Goal: Find specific page/section

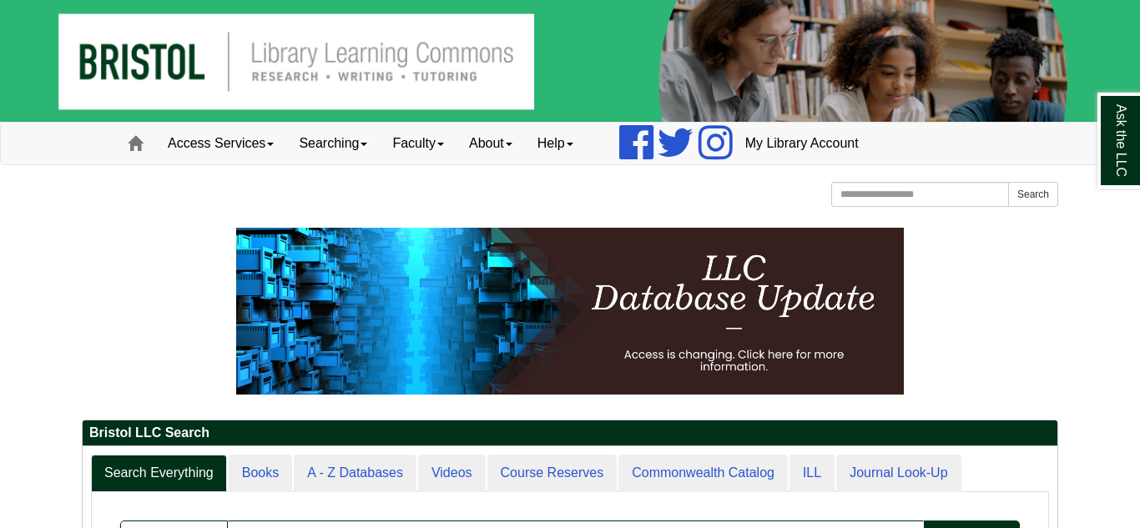
click at [971, 295] on p at bounding box center [570, 311] width 977 height 167
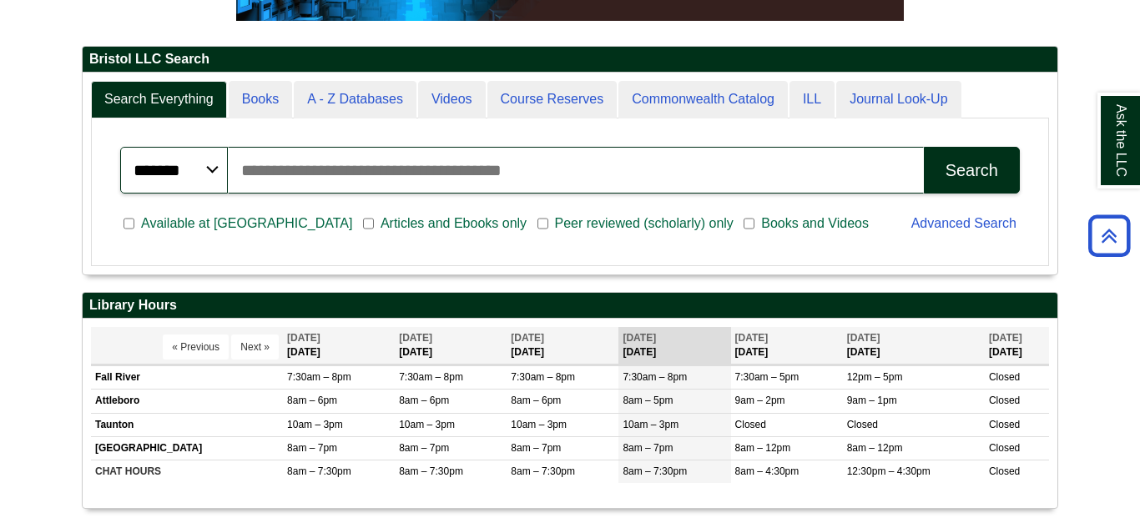
scroll to position [401, 0]
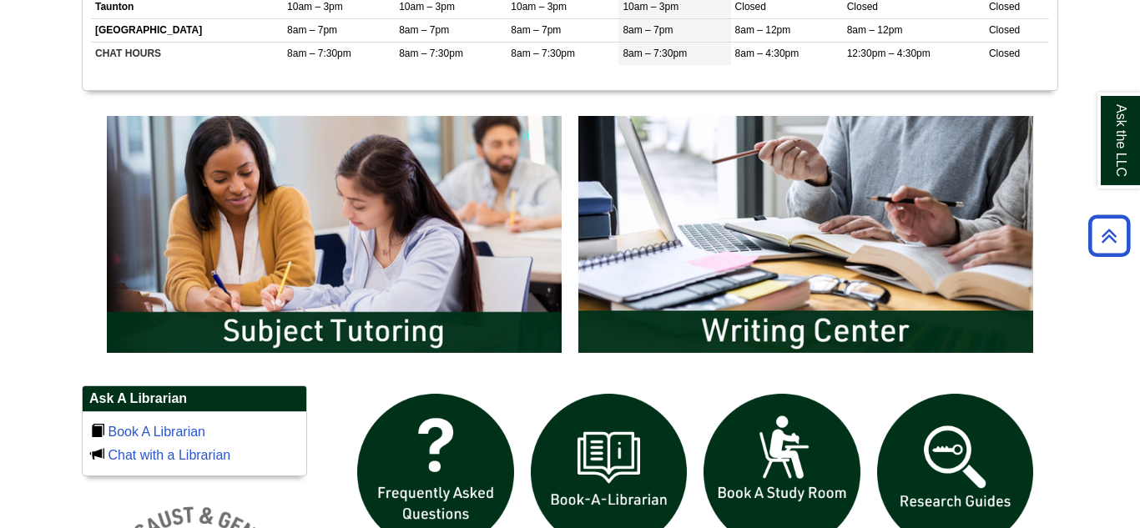
scroll to position [768, 0]
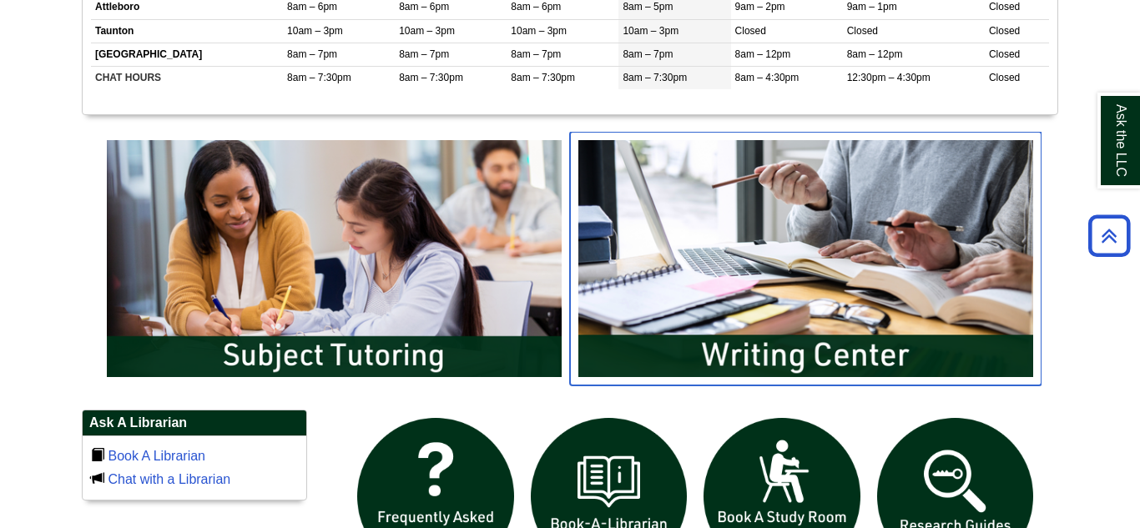
click at [765, 347] on img "slideshow" at bounding box center [806, 259] width 472 height 254
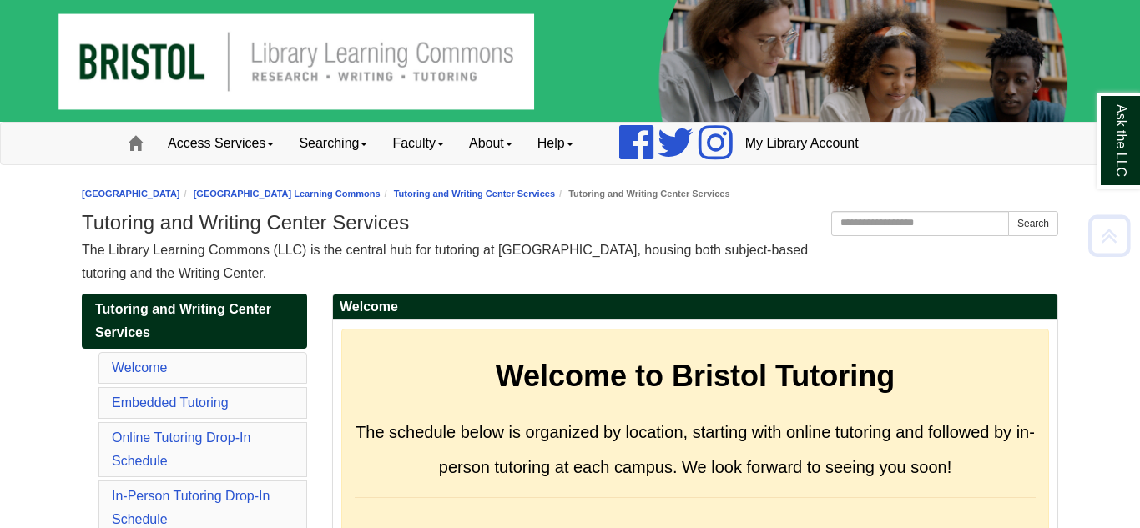
scroll to position [8586, 0]
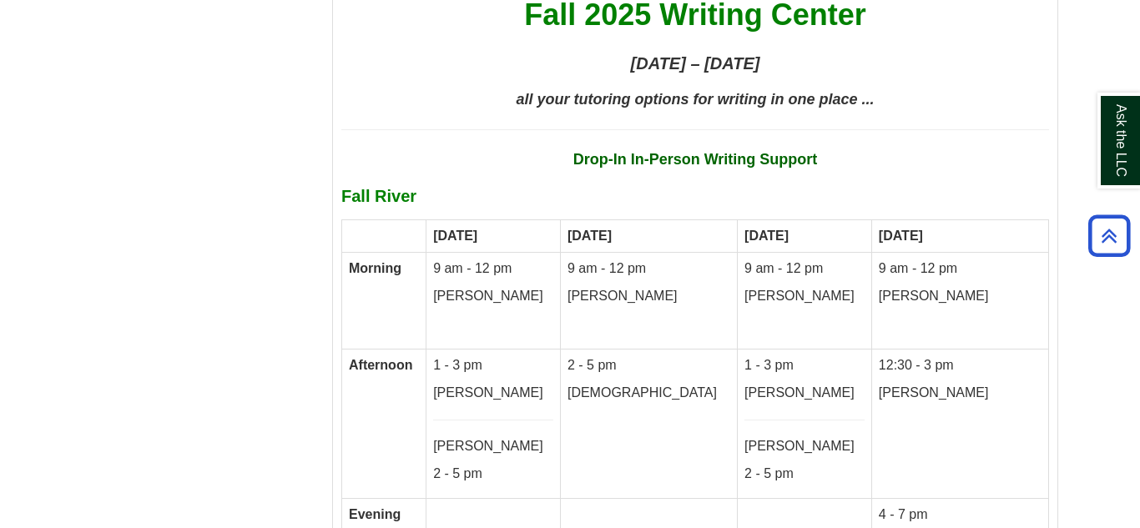
scroll to position [8665, 0]
